Goal: Task Accomplishment & Management: Manage account settings

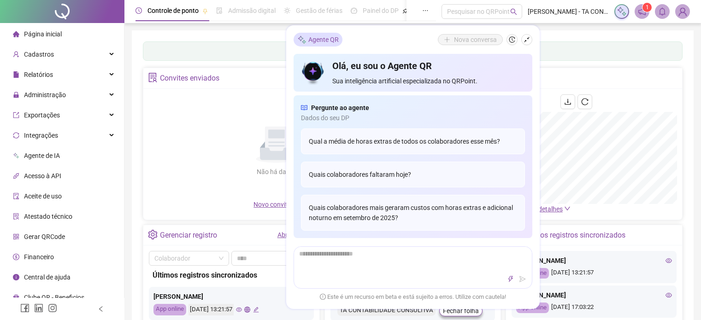
click at [569, 57] on div "Painel de controle Contabilidade" at bounding box center [412, 50] width 539 height 19
click at [526, 41] on icon "shrink" at bounding box center [526, 39] width 6 height 6
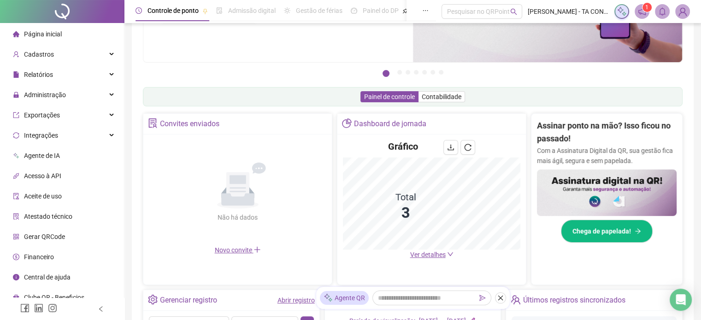
scroll to position [51, 0]
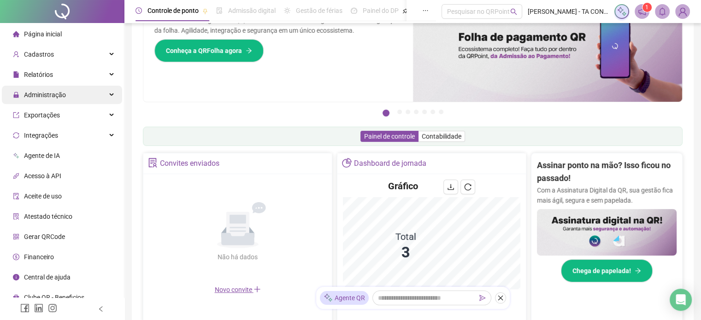
click at [59, 87] on span "Administração" at bounding box center [39, 95] width 53 height 18
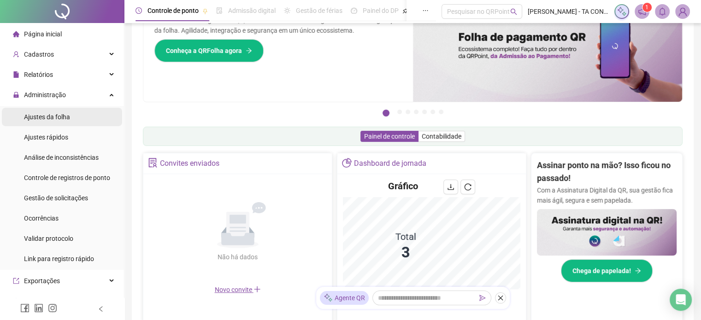
click at [61, 122] on div "Ajustes da folha" at bounding box center [47, 117] width 46 height 18
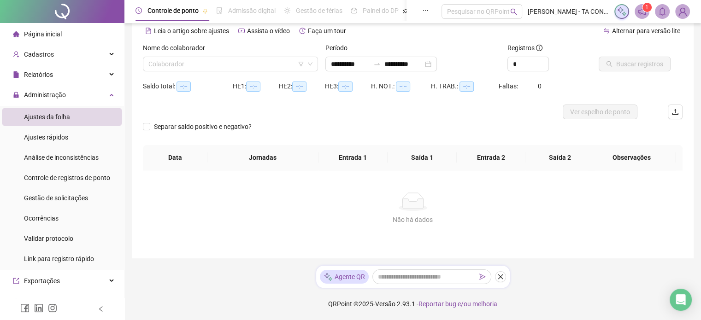
scroll to position [41, 0]
type input "**********"
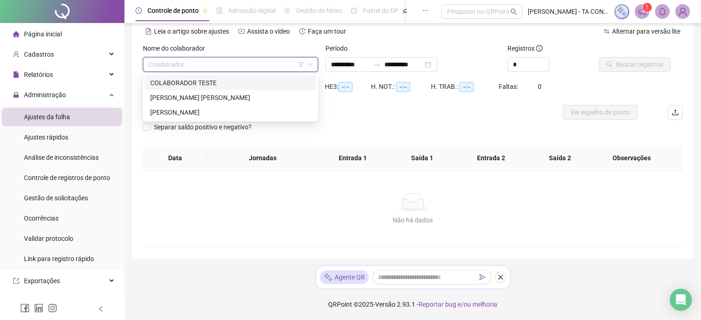
click at [252, 70] on input "search" at bounding box center [226, 65] width 156 height 14
click at [216, 97] on div "[PERSON_NAME] [PERSON_NAME]" at bounding box center [230, 98] width 160 height 10
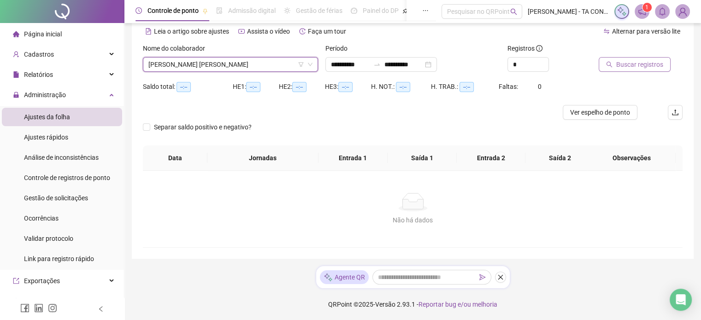
click at [634, 70] on button "Buscar registros" at bounding box center [634, 64] width 72 height 15
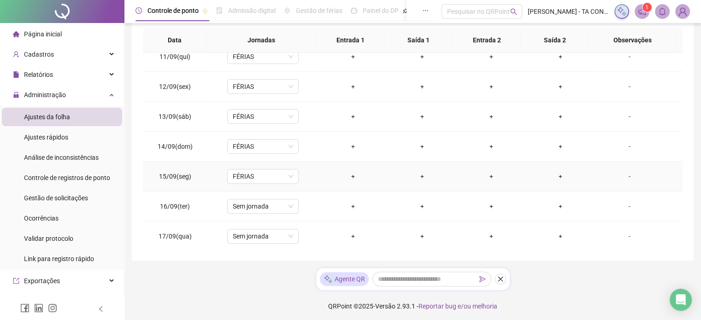
scroll to position [172, 0]
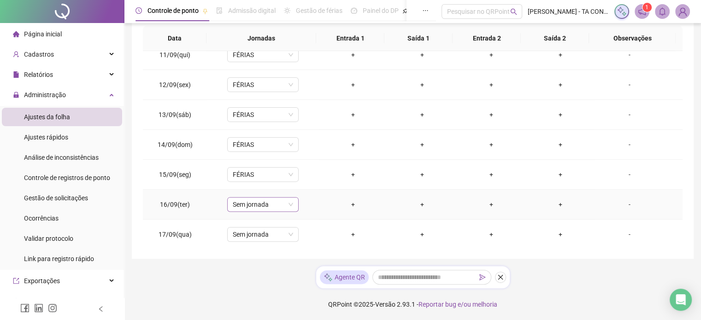
click at [275, 204] on span "Sem jornada" at bounding box center [263, 205] width 60 height 14
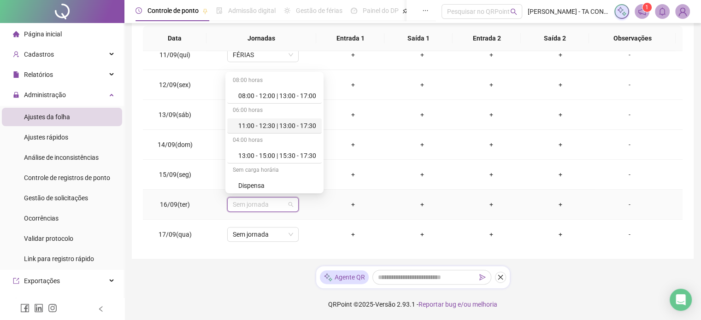
scroll to position [121, 0]
click at [255, 99] on div "Férias" at bounding box center [277, 95] width 78 height 10
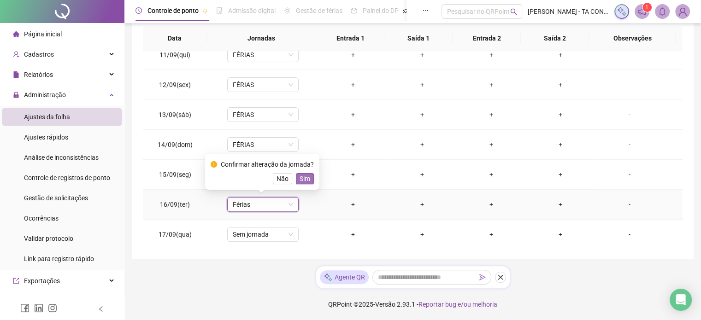
click at [299, 181] on span "Sim" at bounding box center [304, 179] width 11 height 10
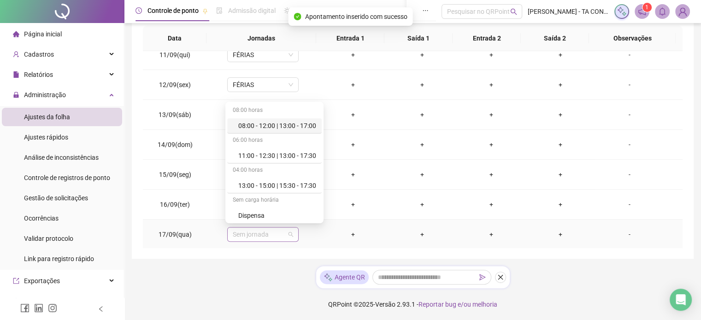
click at [272, 233] on span "Sem jornada" at bounding box center [263, 235] width 60 height 14
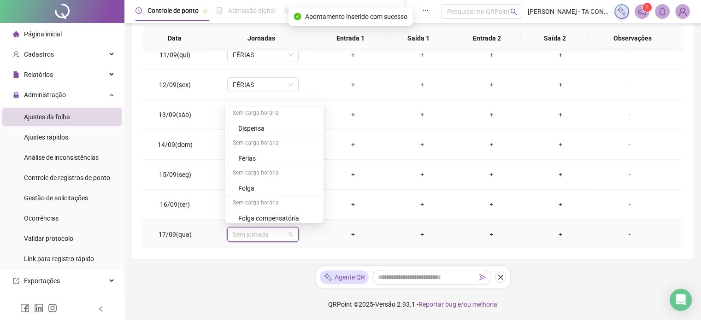
scroll to position [91, 0]
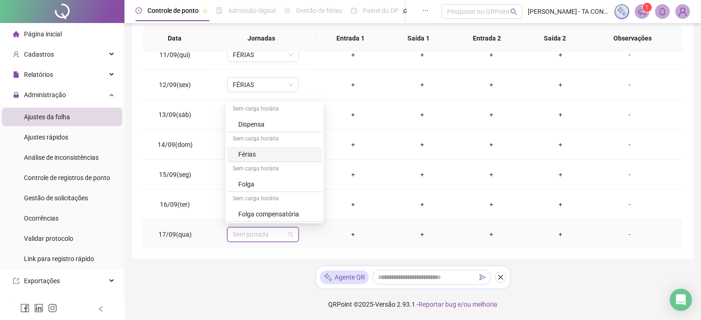
click at [295, 153] on div "Férias" at bounding box center [277, 154] width 78 height 10
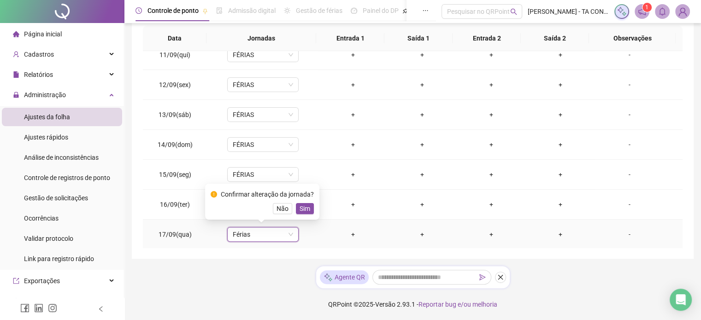
click at [299, 209] on span "Sim" at bounding box center [304, 209] width 11 height 10
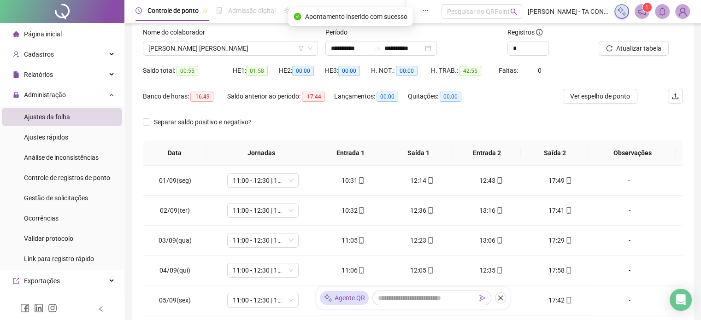
scroll to position [0, 0]
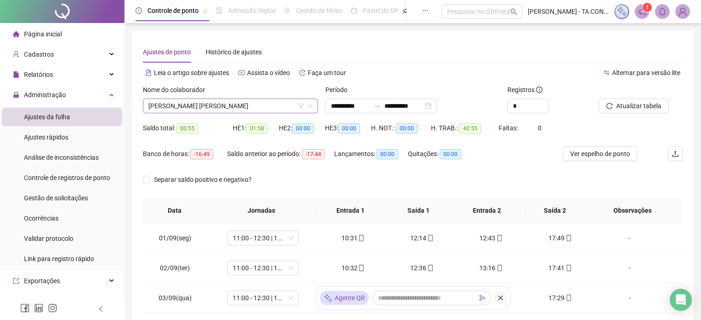
click at [300, 107] on icon "filter" at bounding box center [301, 106] width 6 height 6
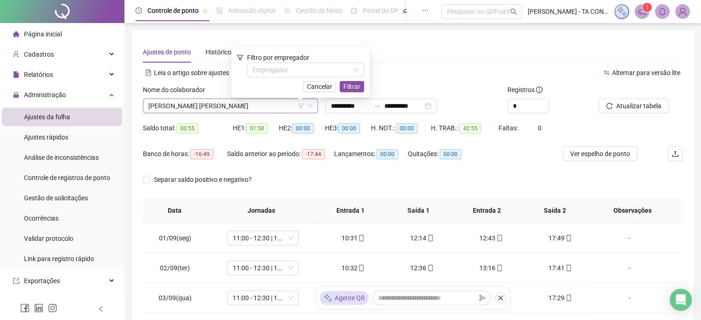
click at [311, 109] on span "[PERSON_NAME] [PERSON_NAME]" at bounding box center [230, 106] width 164 height 14
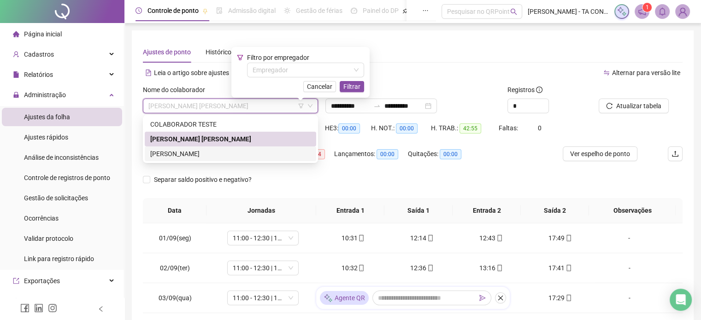
click at [217, 152] on div "[PERSON_NAME]" at bounding box center [230, 154] width 160 height 10
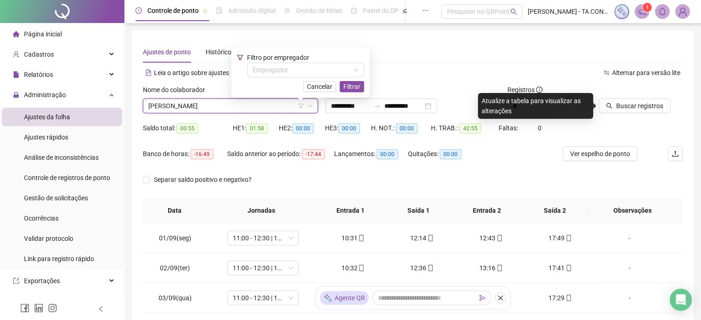
click at [505, 55] on div "Ajustes de ponto Histórico de ajustes" at bounding box center [412, 51] width 539 height 21
click at [623, 103] on span "Buscar registros" at bounding box center [639, 106] width 47 height 10
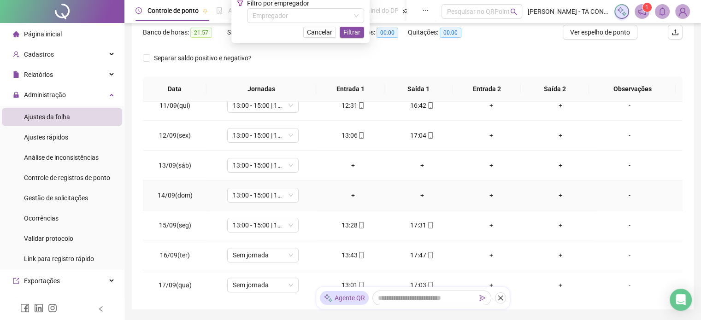
scroll to position [172, 0]
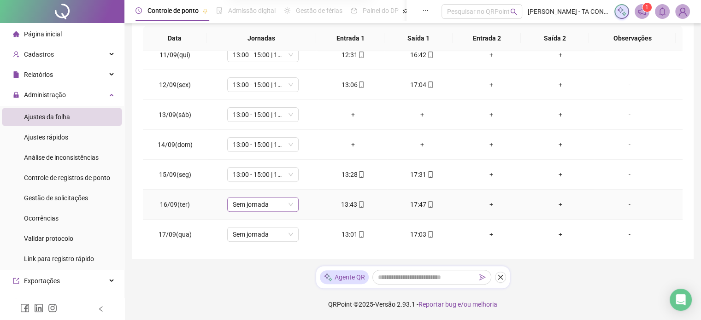
click at [287, 206] on span "Sem jornada" at bounding box center [263, 205] width 60 height 14
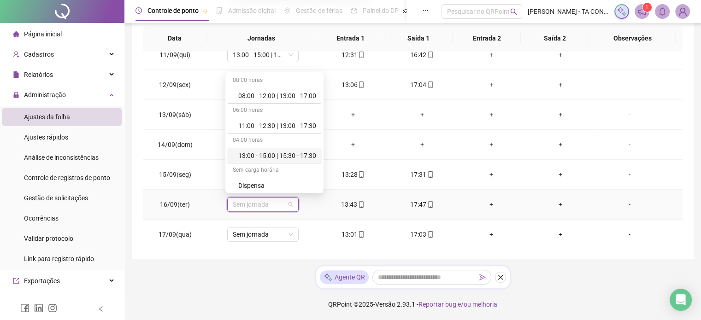
click at [287, 150] on div "13:00 - 15:00 | 15:30 - 17:30" at bounding box center [274, 155] width 94 height 15
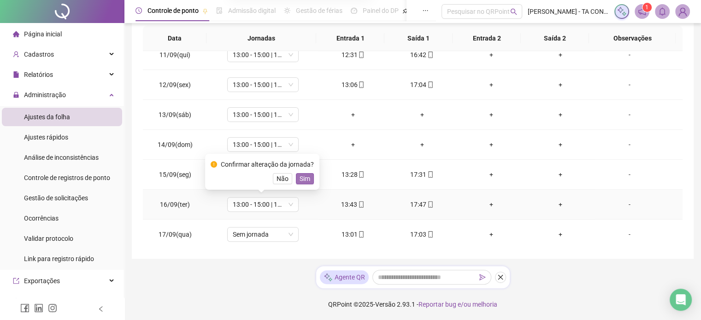
click at [304, 181] on span "Sim" at bounding box center [304, 179] width 11 height 10
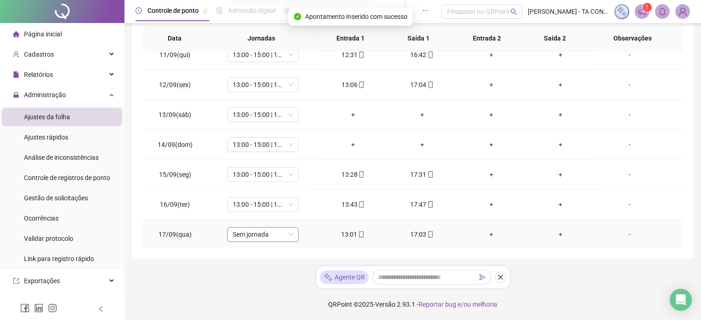
click at [275, 235] on span "Sem jornada" at bounding box center [263, 235] width 60 height 14
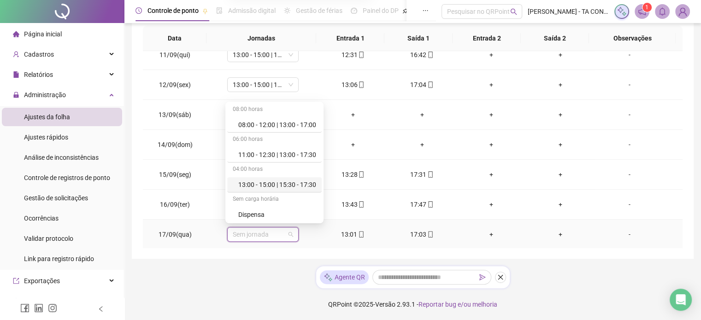
scroll to position [0, 0]
click at [249, 181] on div "13:00 - 15:00 | 15:30 - 17:30" at bounding box center [277, 186] width 78 height 10
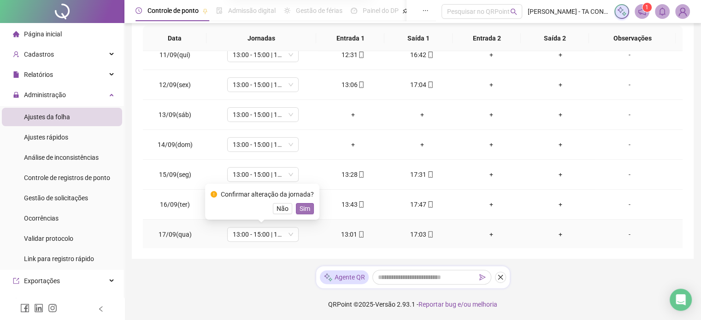
click at [299, 205] on span "Sim" at bounding box center [304, 209] width 11 height 10
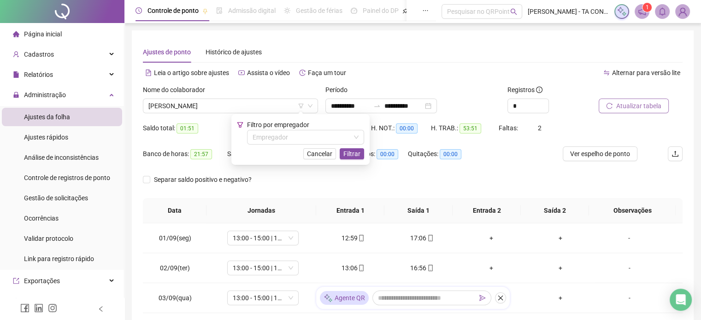
scroll to position [172, 0]
